Goal: Task Accomplishment & Management: Manage account settings

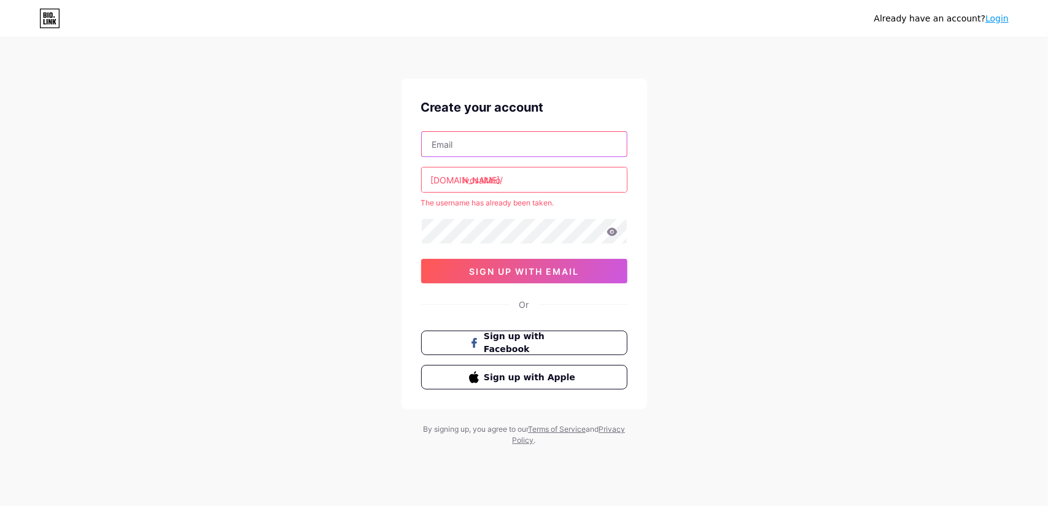
click at [513, 155] on input "text" at bounding box center [524, 144] width 205 height 25
drag, startPoint x: 347, startPoint y: 201, endPoint x: 368, endPoint y: 278, distance: 80.3
click at [346, 201] on div "Already have an account? Login Create your account [DOMAIN_NAME]/ ivosaltirio T…" at bounding box center [524, 242] width 1048 height 485
click at [539, 161] on div "[DOMAIN_NAME]/ ivosaltirio The username has already been taken. sign up with em…" at bounding box center [524, 207] width 206 height 152
click at [535, 144] on input "text" at bounding box center [524, 144] width 205 height 25
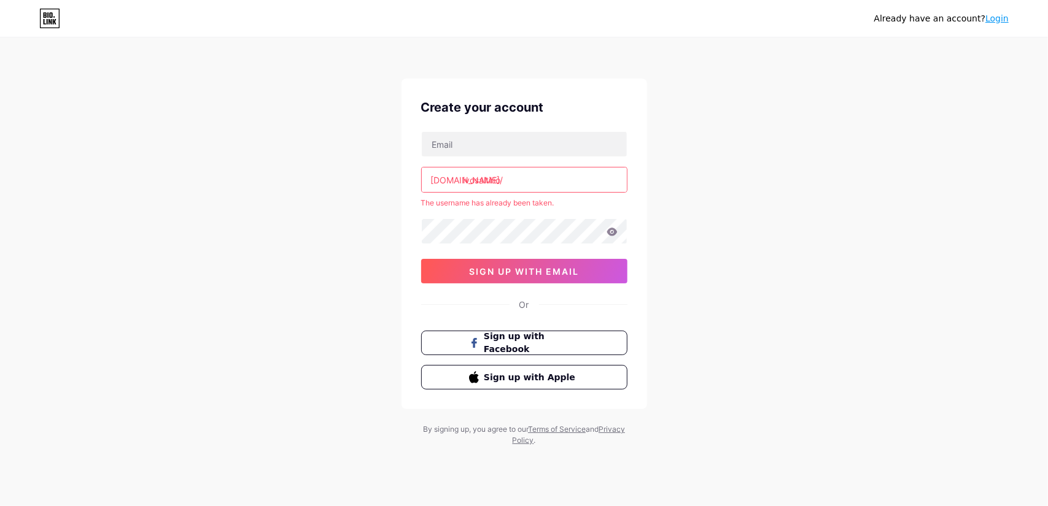
click at [395, 155] on div "Already have an account? Login Create your account [DOMAIN_NAME]/ ivosaltirio T…" at bounding box center [524, 242] width 1048 height 485
drag, startPoint x: 512, startPoint y: 180, endPoint x: 268, endPoint y: 163, distance: 244.8
click at [268, 163] on div "Already have an account? Login Create your account [DOMAIN_NAME]/ ivosaltirio T…" at bounding box center [524, 242] width 1048 height 485
click at [487, 151] on input "text" at bounding box center [524, 144] width 205 height 25
click at [738, 321] on div "Already have an account? Login Create your account [DOMAIN_NAME]/ The username …" at bounding box center [524, 242] width 1048 height 485
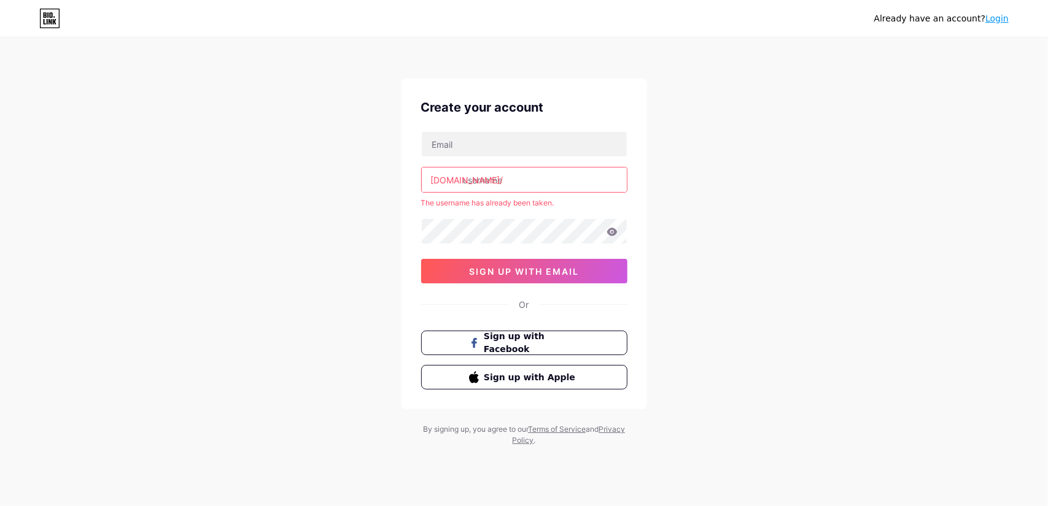
click at [1004, 20] on link "Login" at bounding box center [996, 19] width 23 height 10
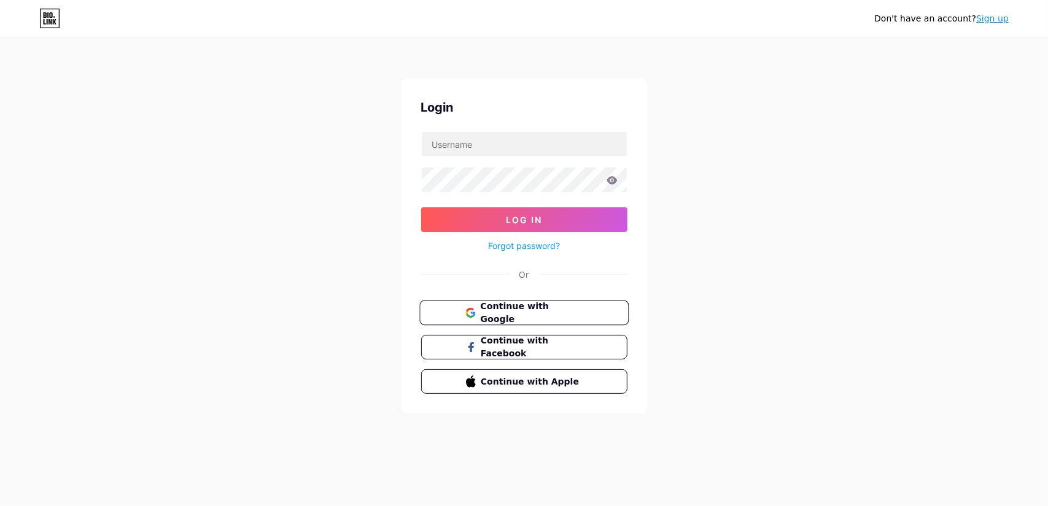
click at [489, 301] on button "Continue with Google" at bounding box center [523, 313] width 209 height 25
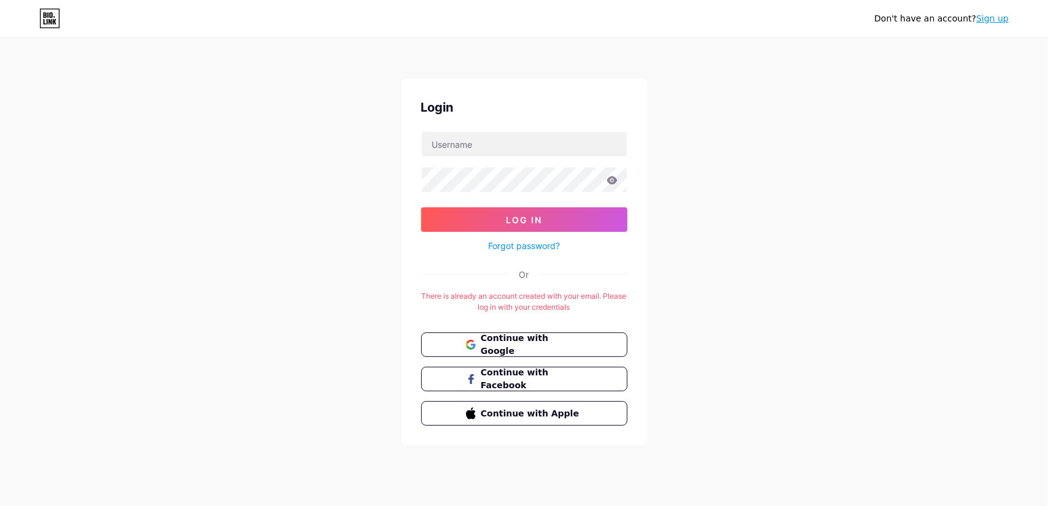
click at [832, 372] on div "Don't have an account? Sign up Login Log In Forgot password? Or There is alread…" at bounding box center [524, 242] width 1048 height 485
click at [522, 372] on span "Continue with Facebook" at bounding box center [531, 379] width 102 height 26
